Goal: Task Accomplishment & Management: Manage account settings

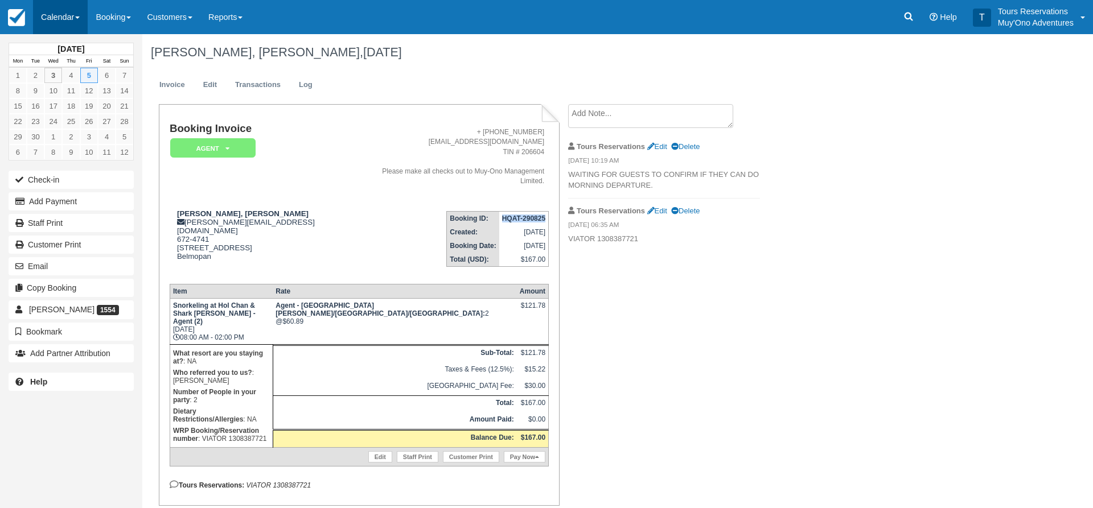
click at [76, 23] on link "Calendar" at bounding box center [60, 17] width 55 height 34
click at [78, 87] on link "Inventory" at bounding box center [79, 97] width 90 height 24
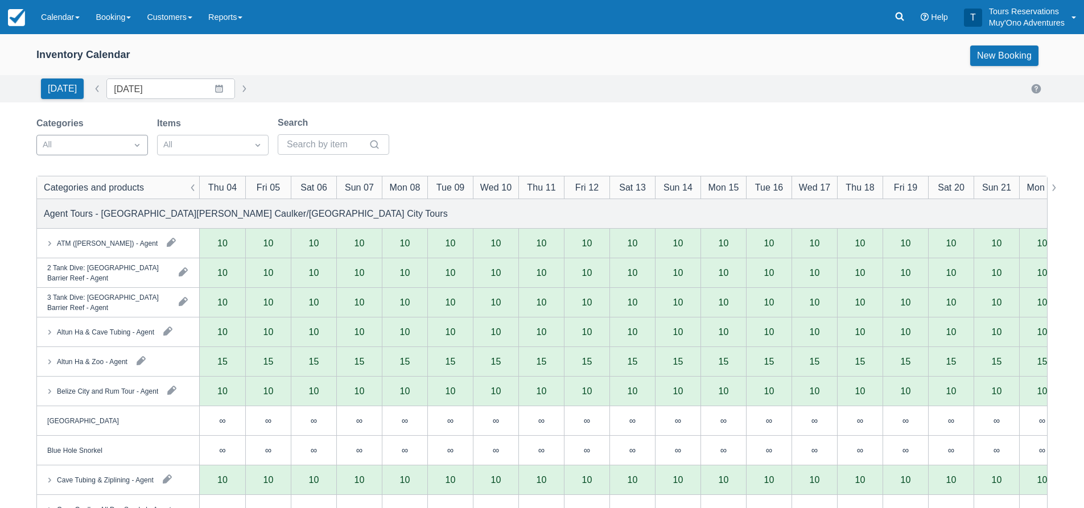
click at [100, 149] on div at bounding box center [82, 145] width 79 height 15
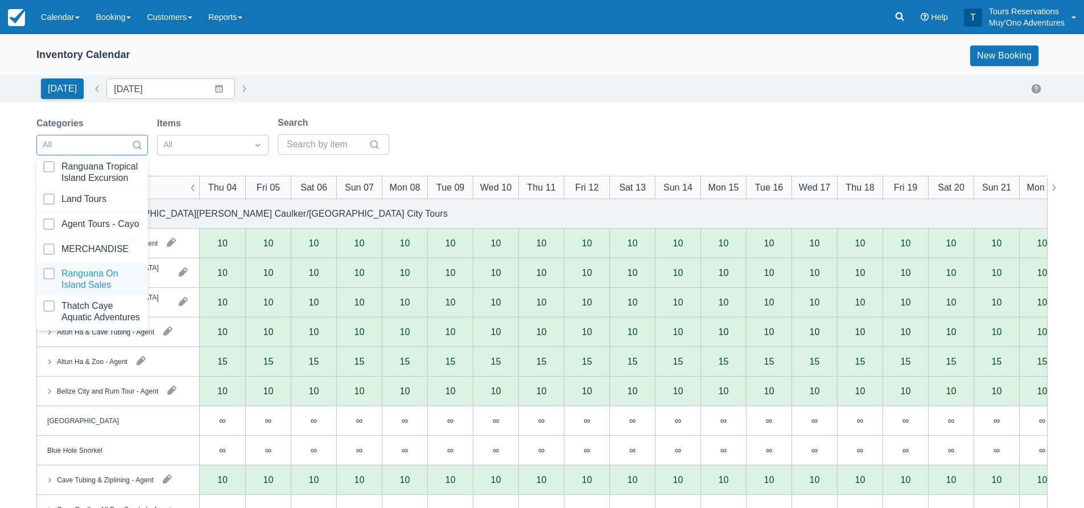
scroll to position [57, 0]
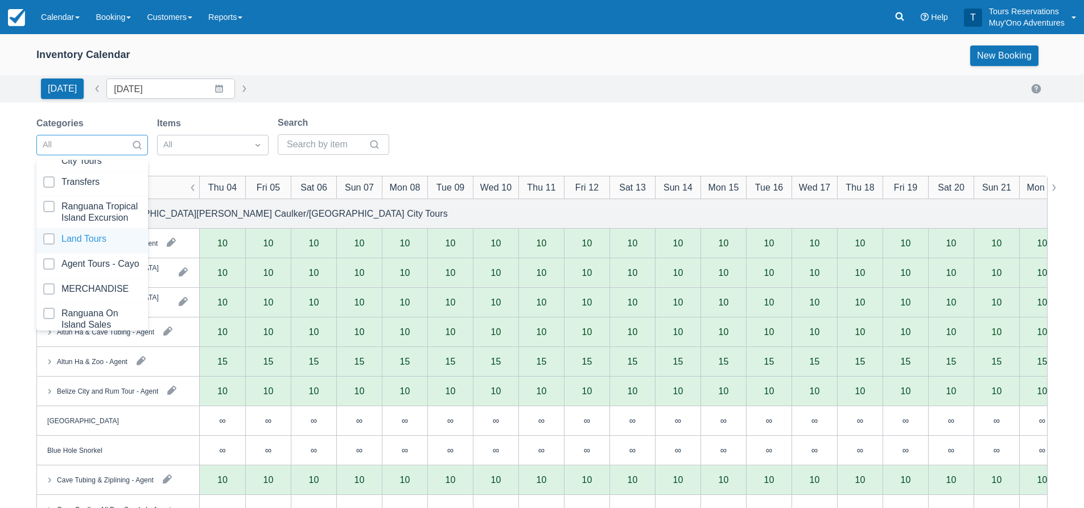
click at [95, 249] on div at bounding box center [92, 240] width 98 height 15
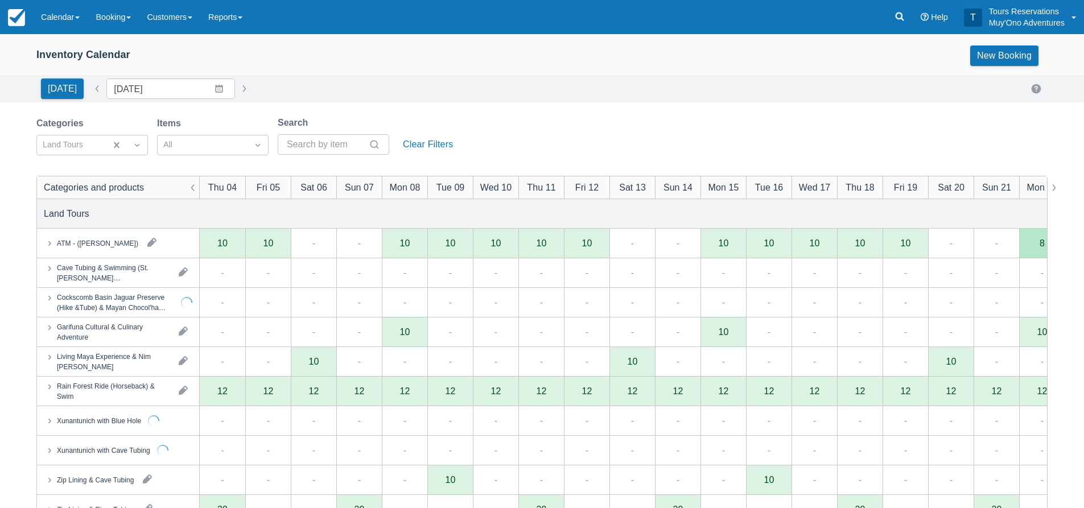
click at [472, 44] on div "Inventory Calendar New Booking" at bounding box center [542, 58] width 1084 height 34
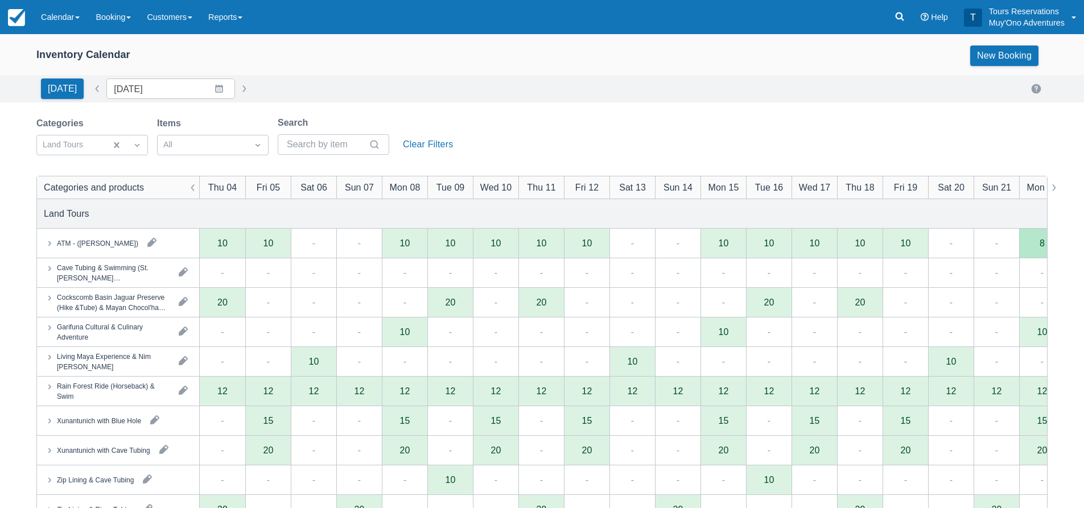
click at [146, 99] on div "[DATE] Date [DATE] Navigate forward to interact with the calendar and select a …" at bounding box center [542, 88] width 1084 height 27
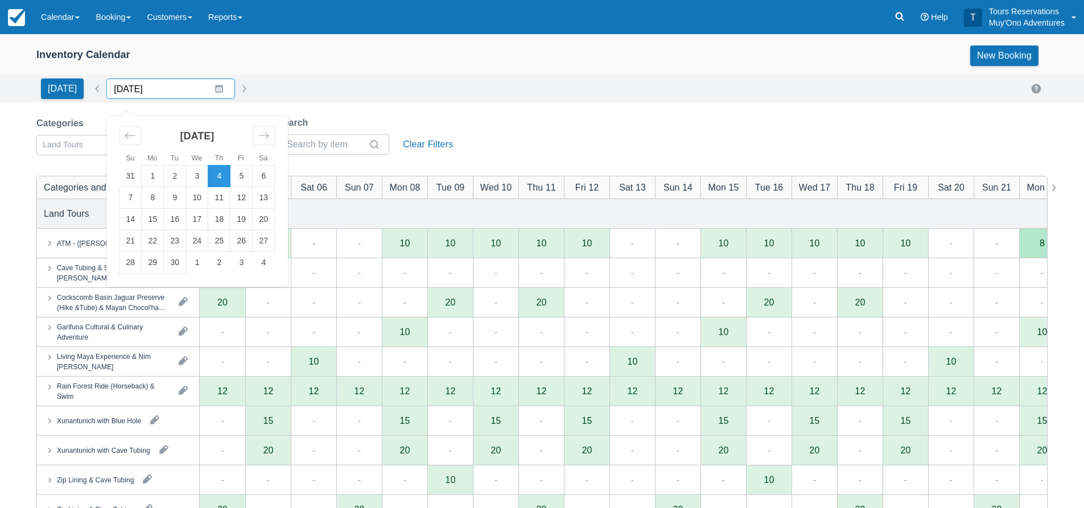
click at [150, 92] on input "[DATE]" at bounding box center [170, 89] width 129 height 20
click at [258, 129] on div "Move forward to switch to the next month." at bounding box center [264, 135] width 22 height 19
click at [131, 226] on td "14" at bounding box center [131, 220] width 22 height 22
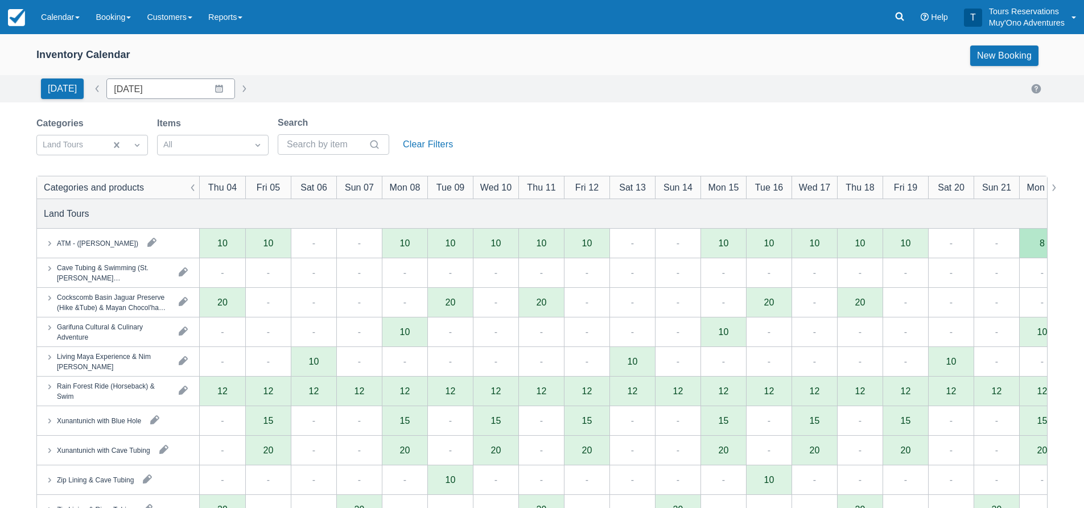
type input "[DATE]"
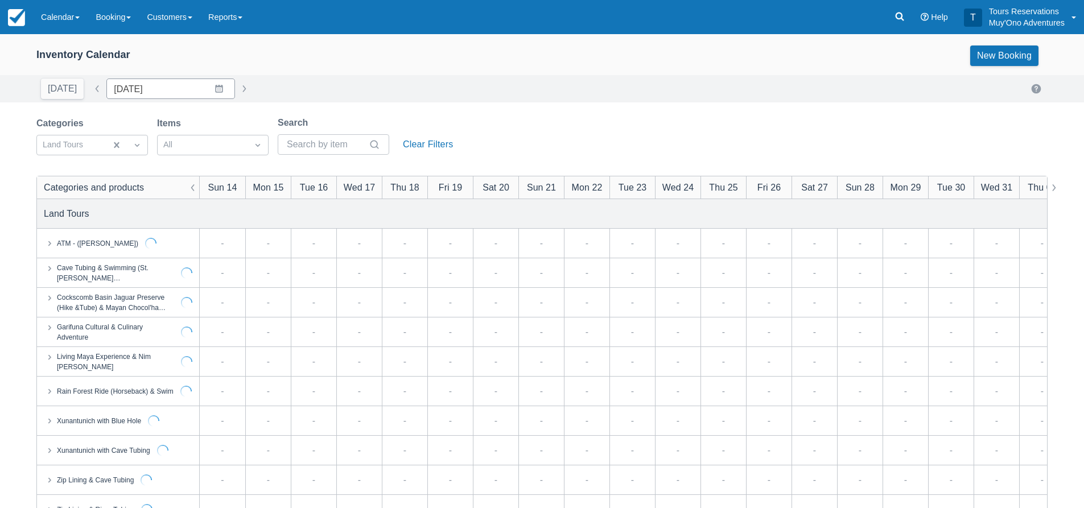
click at [365, 82] on div "[DATE] Date [DATE] Navigate forward to interact with the calendar and select a …" at bounding box center [541, 89] width 1011 height 20
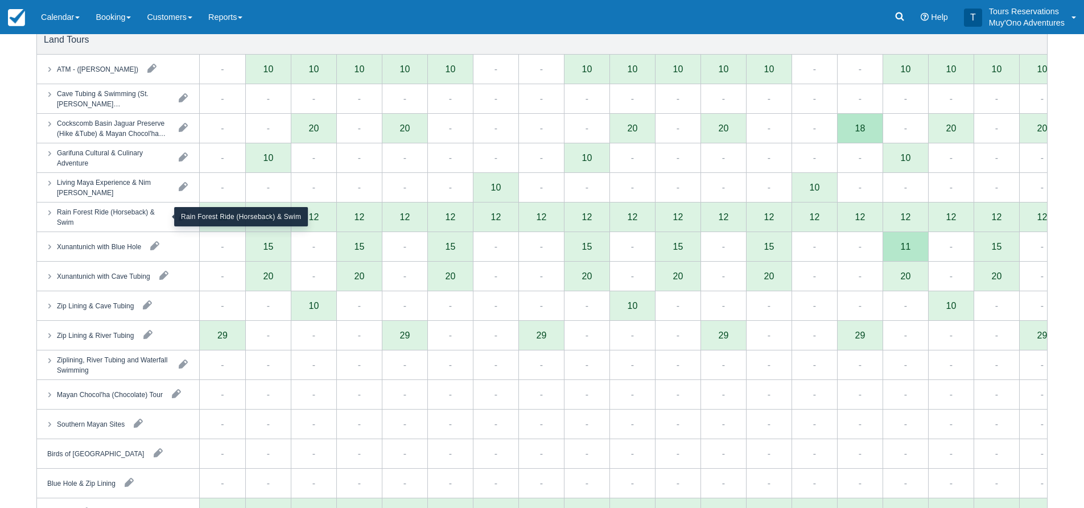
scroll to position [228, 0]
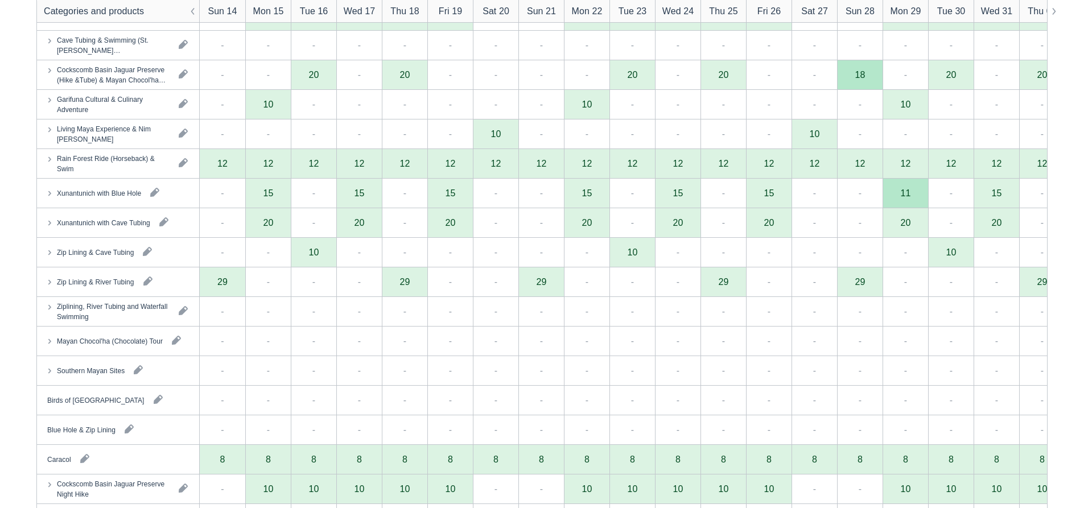
click at [415, 352] on div "-" at bounding box center [405, 342] width 46 height 30
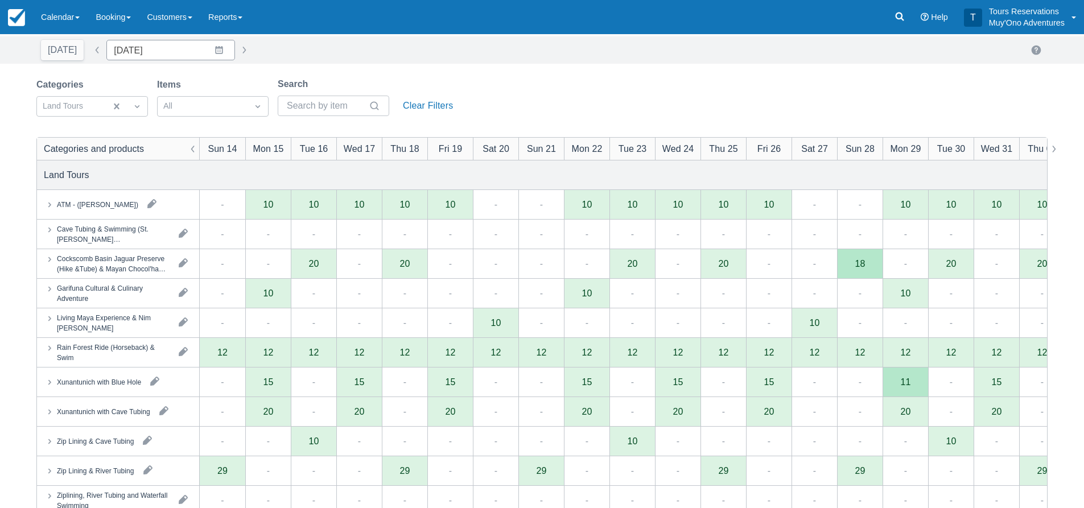
scroll to position [0, 0]
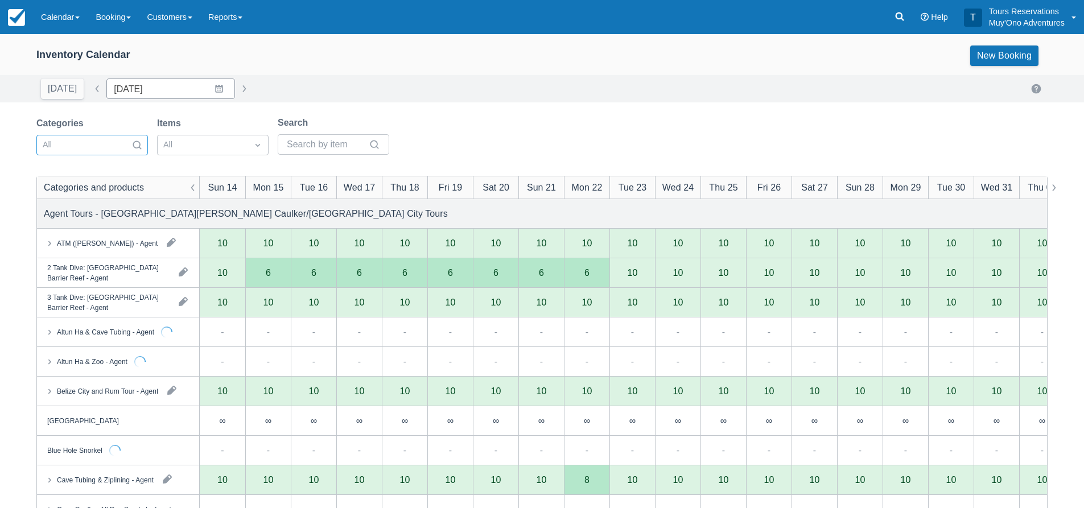
click at [116, 150] on div at bounding box center [82, 145] width 79 height 15
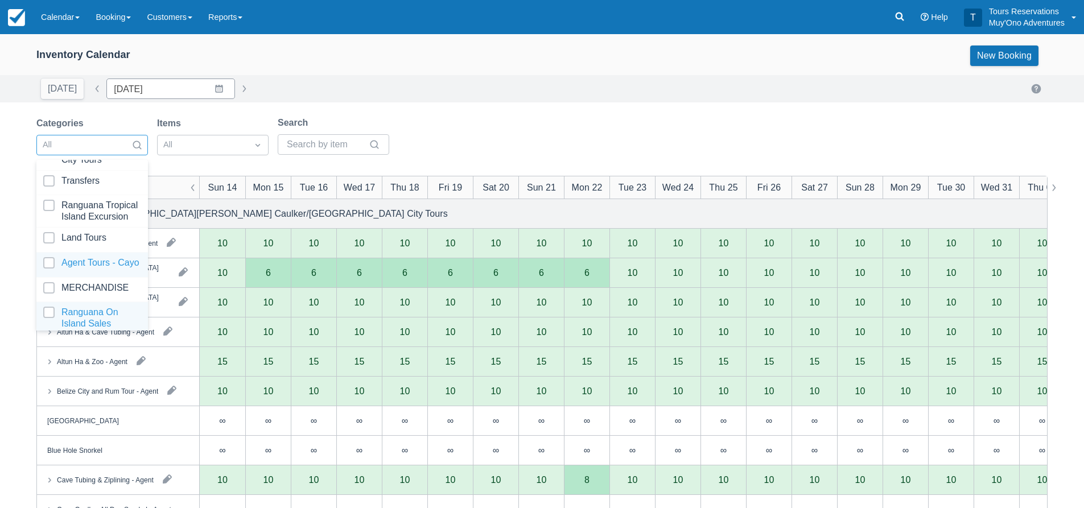
scroll to position [116, 0]
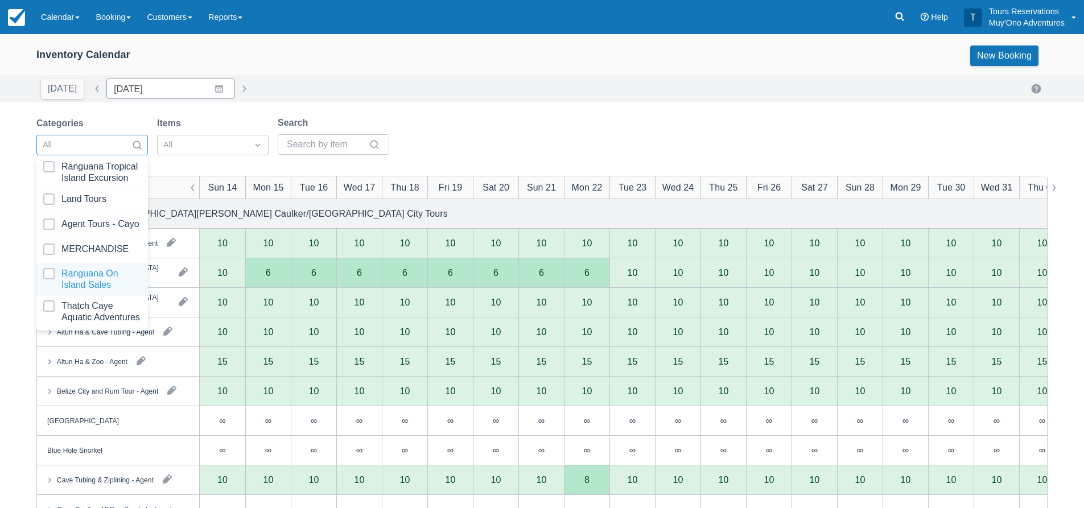
click at [89, 281] on div "Ranguana On Island Sales" at bounding box center [92, 279] width 112 height 32
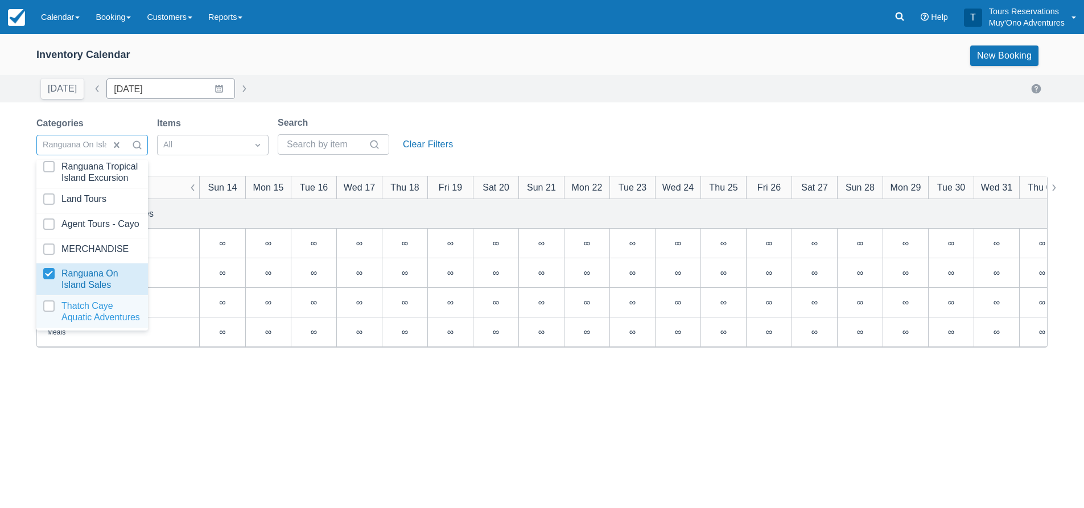
click at [84, 300] on div at bounding box center [92, 311] width 98 height 23
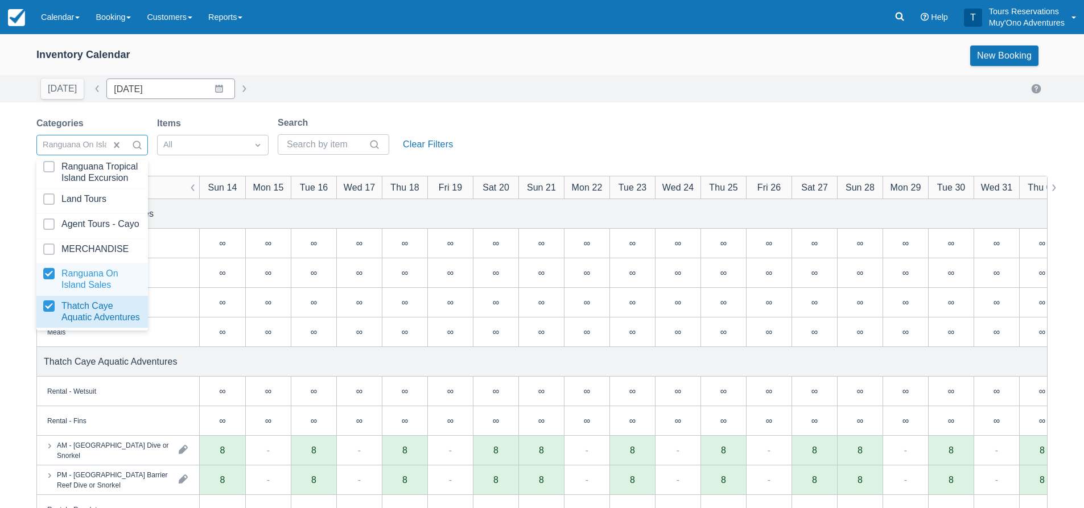
click at [49, 268] on div at bounding box center [92, 279] width 98 height 23
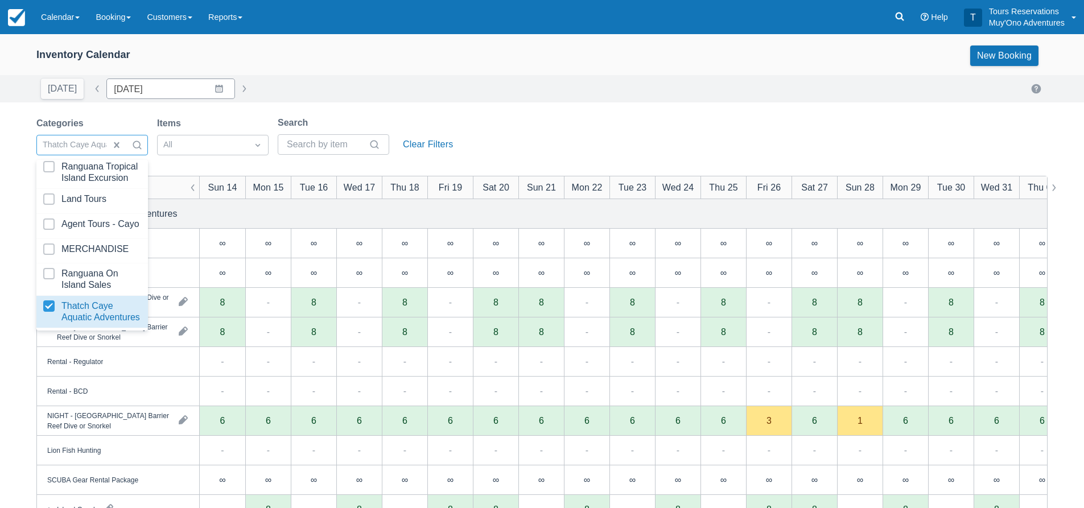
click at [576, 112] on div "Inventory Calendar New Booking [DATE] Date [DATE] Navigate forward to interact …" at bounding box center [542, 365] width 1084 height 662
